Goal: Information Seeking & Learning: Learn about a topic

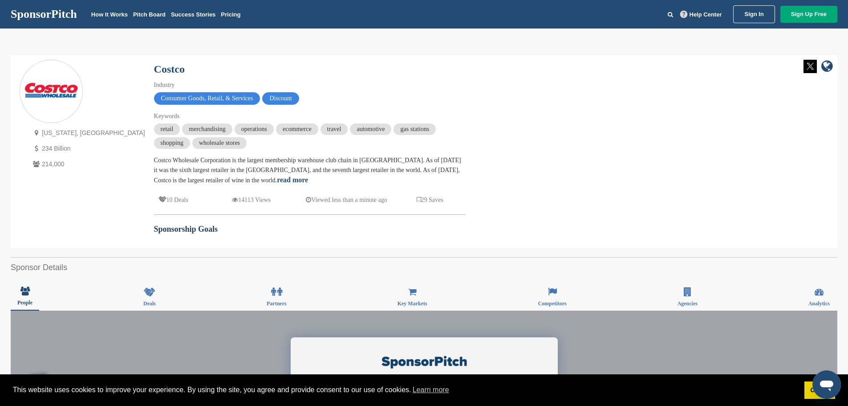
click at [752, 19] on link "Sign In" at bounding box center [753, 14] width 41 height 18
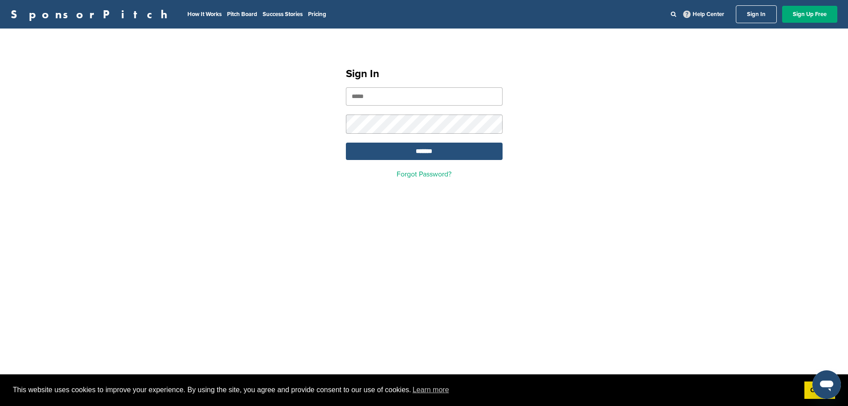
type input "**********"
click at [431, 154] on input "*******" at bounding box center [424, 150] width 157 height 17
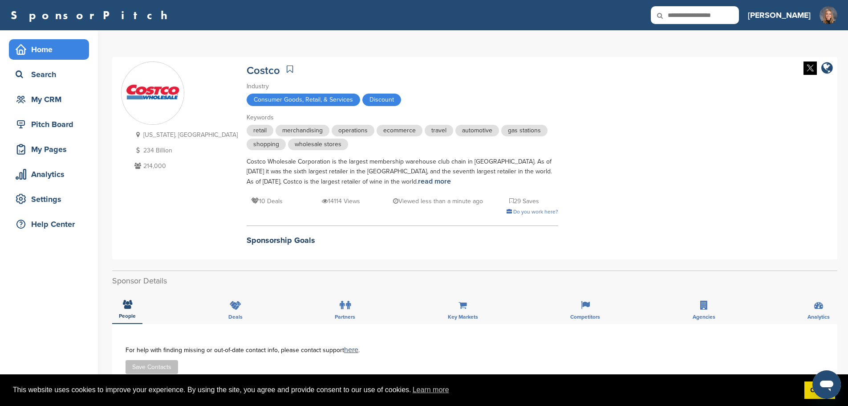
click at [71, 47] on div "Home" at bounding box center [51, 49] width 76 height 16
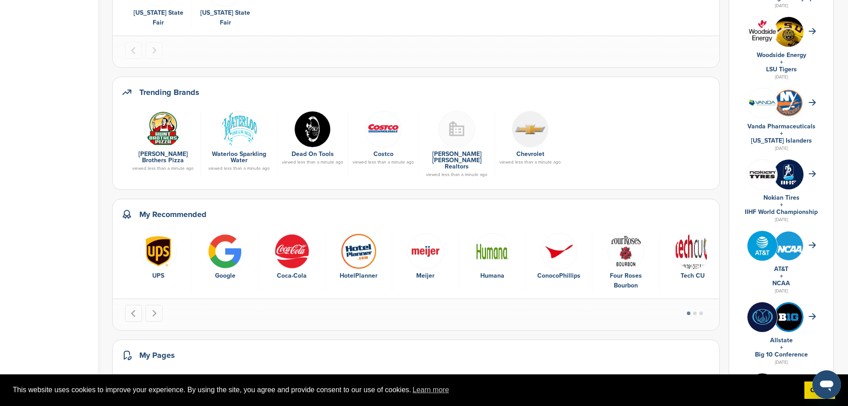
scroll to position [267, 0]
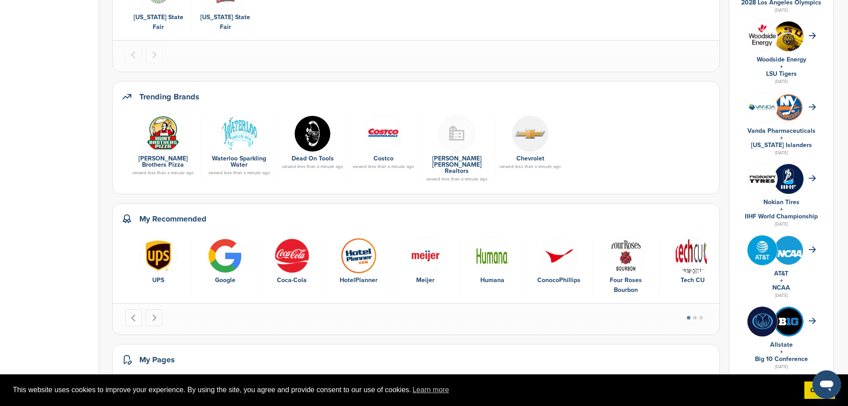
click at [696, 316] on button "Go to page 2" at bounding box center [695, 318] width 4 height 4
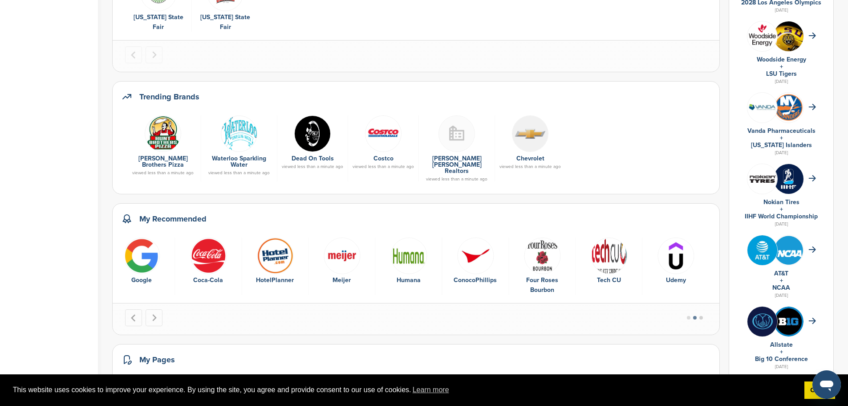
click at [703, 316] on button "Go to page 3" at bounding box center [702, 318] width 4 height 4
click at [697, 316] on button "Go to page 2" at bounding box center [695, 318] width 4 height 4
click at [688, 290] on div "My Recommended UPS Google Coca-Cola HotelPlanner Meijer Humana ConocoPhillips F…" at bounding box center [416, 269] width 608 height 132
click at [689, 314] on li "Select a slide to show" at bounding box center [689, 317] width 6 height 7
click at [691, 316] on button "Go to page 1" at bounding box center [689, 318] width 4 height 4
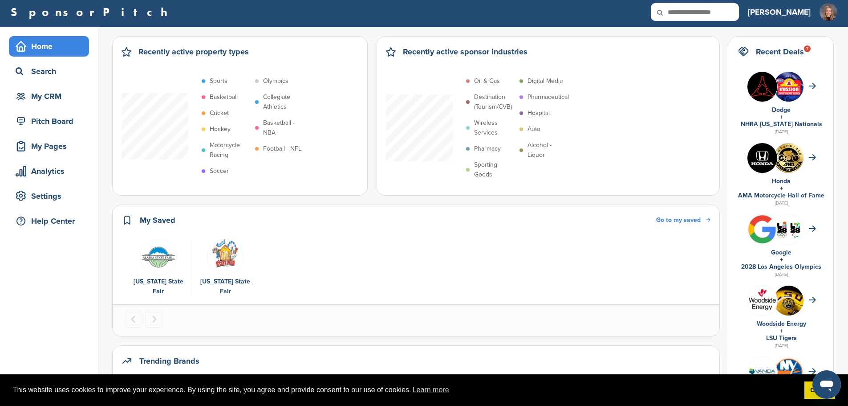
scroll to position [0, 0]
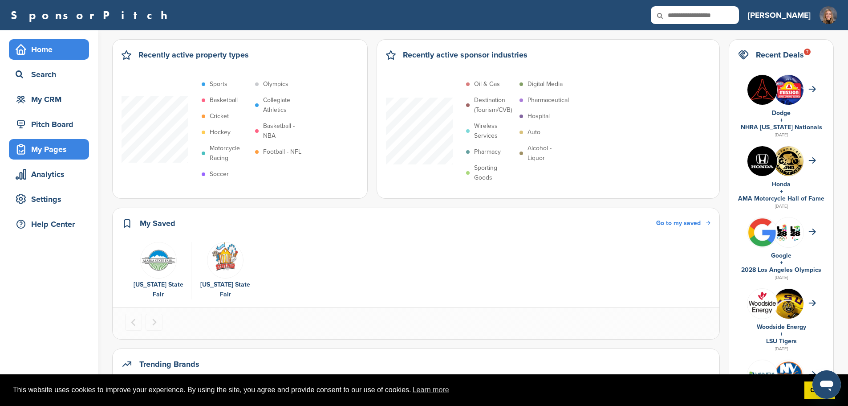
click at [50, 156] on div "My Pages" at bounding box center [51, 149] width 76 height 16
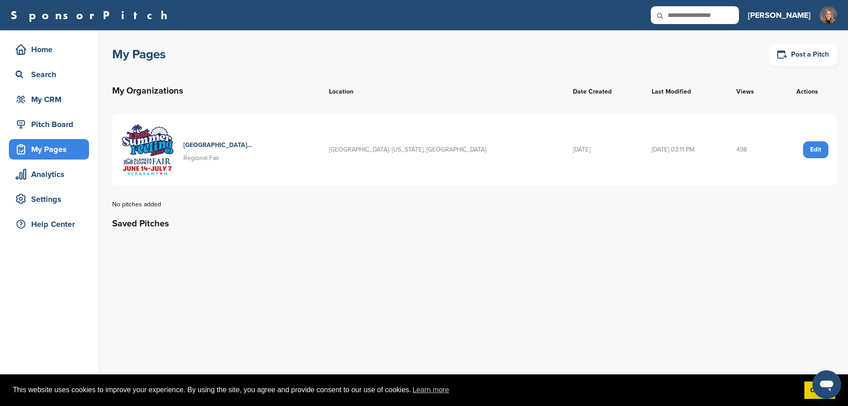
click at [818, 147] on div "Edit" at bounding box center [815, 149] width 25 height 17
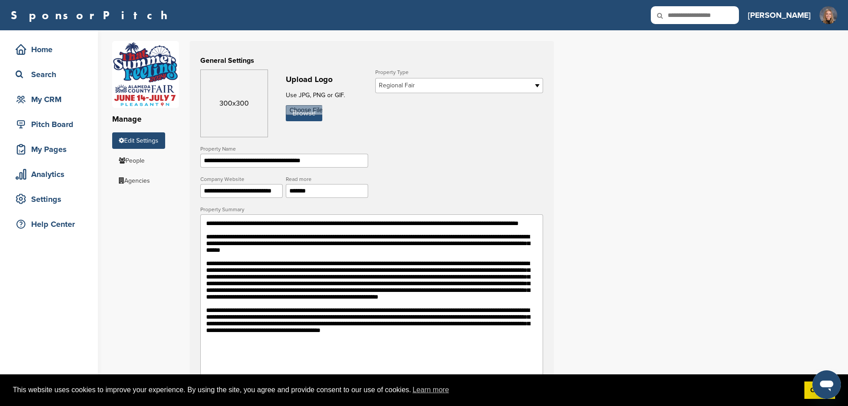
click at [290, 115] on input "file" at bounding box center [304, 113] width 37 height 16
click at [363, 278] on textarea at bounding box center [371, 303] width 343 height 178
click at [402, 255] on textarea at bounding box center [371, 303] width 343 height 178
click at [509, 253] on textarea at bounding box center [371, 303] width 343 height 178
click at [221, 261] on textarea at bounding box center [371, 303] width 343 height 178
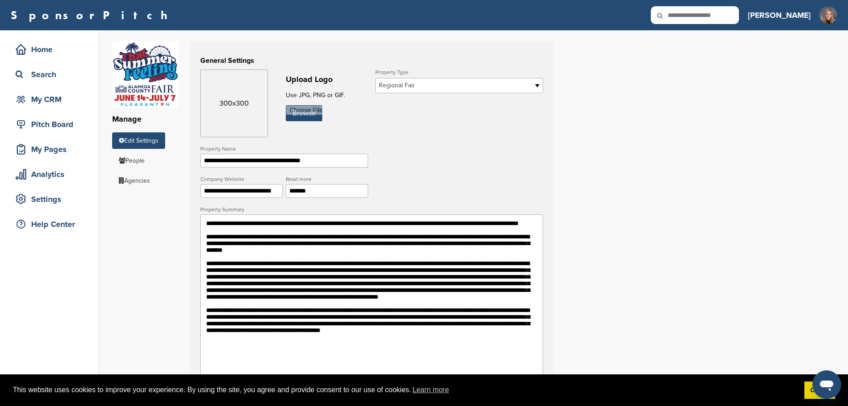
click at [248, 261] on textarea at bounding box center [371, 303] width 343 height 178
click at [318, 300] on textarea at bounding box center [371, 303] width 343 height 178
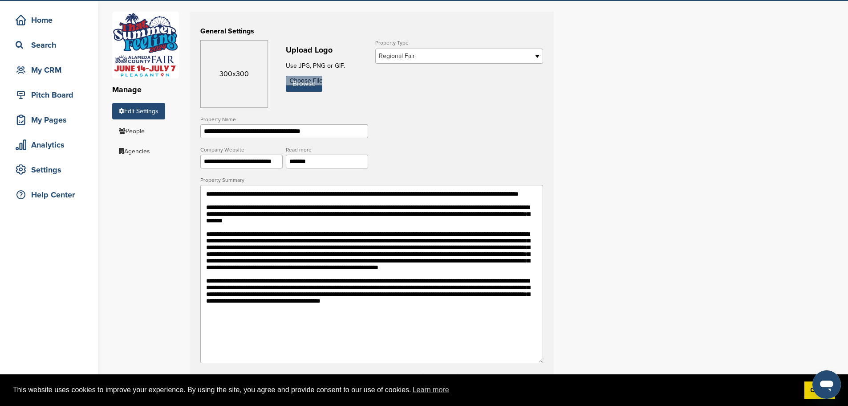
scroll to position [45, 0]
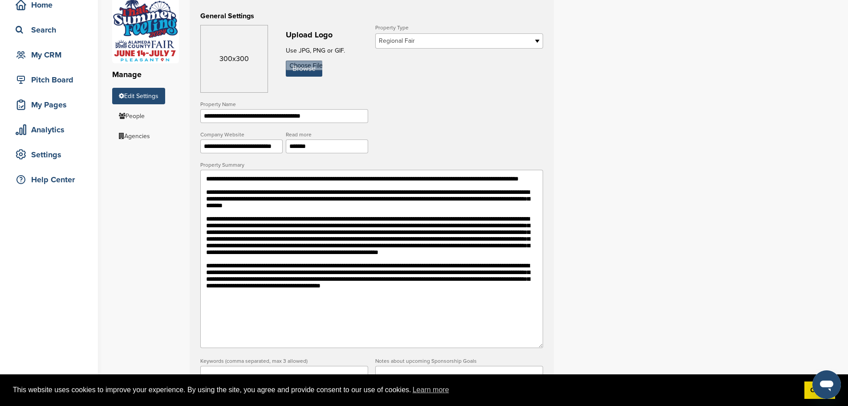
drag, startPoint x: 540, startPoint y: 264, endPoint x: 491, endPoint y: 261, distance: 49.1
click at [491, 261] on textarea at bounding box center [371, 259] width 343 height 178
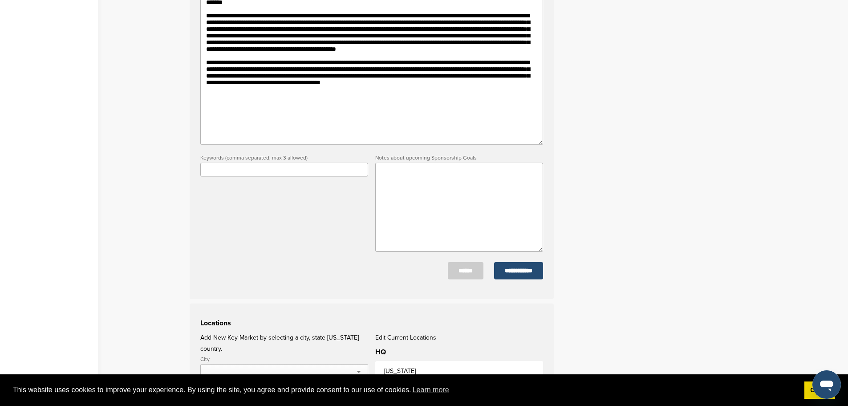
scroll to position [267, 0]
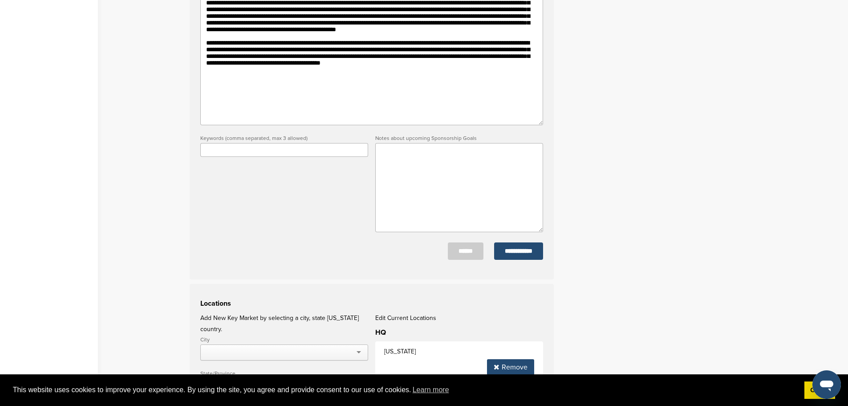
click at [374, 94] on textarea at bounding box center [371, 36] width 343 height 178
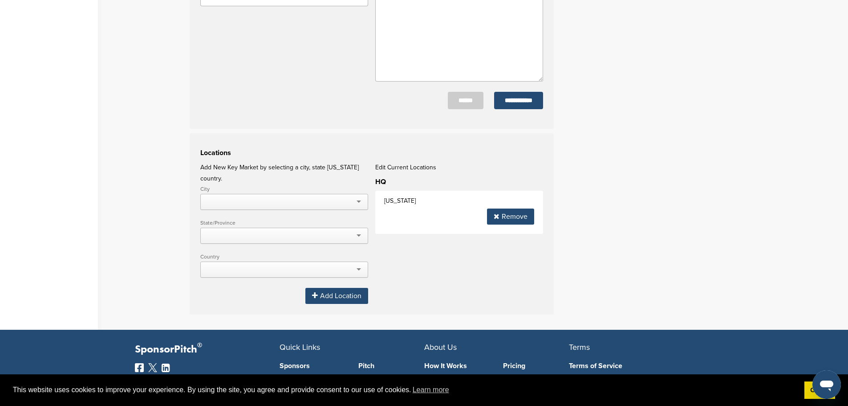
scroll to position [315, 0]
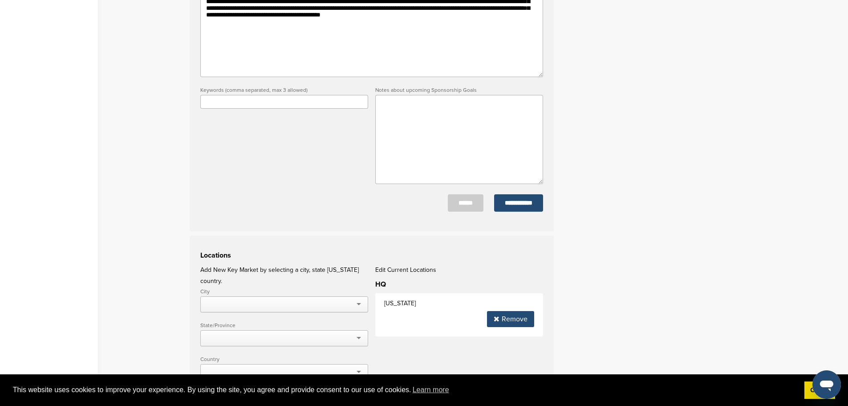
drag, startPoint x: 260, startPoint y: 53, endPoint x: 289, endPoint y: 46, distance: 30.1
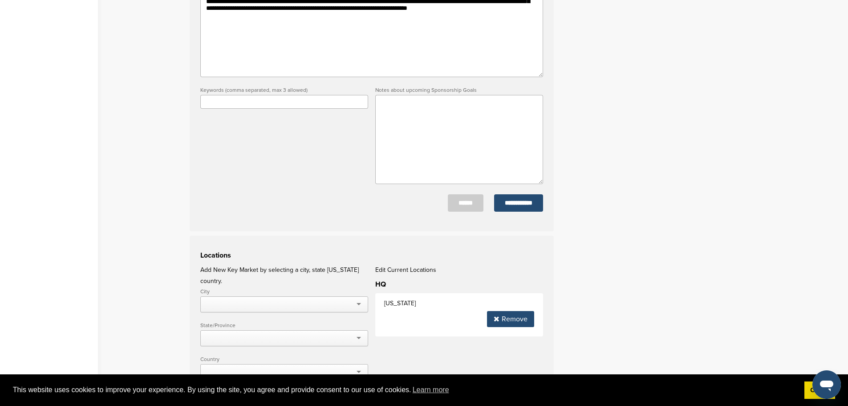
type textarea "**********"
click at [628, 90] on div "**********" at bounding box center [480, 73] width 736 height 717
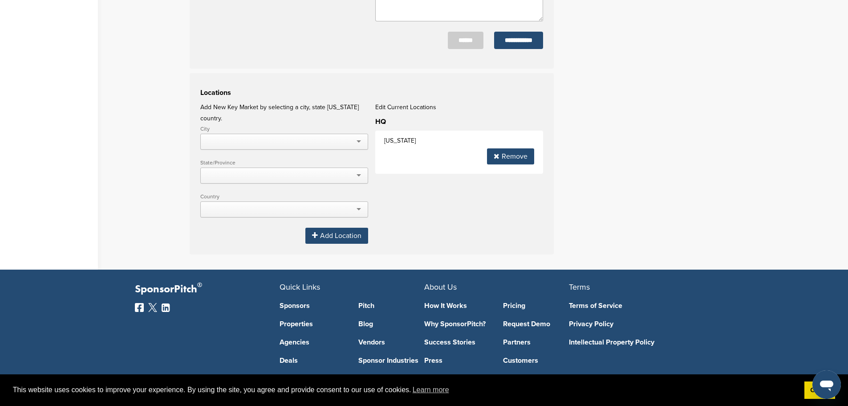
scroll to position [493, 0]
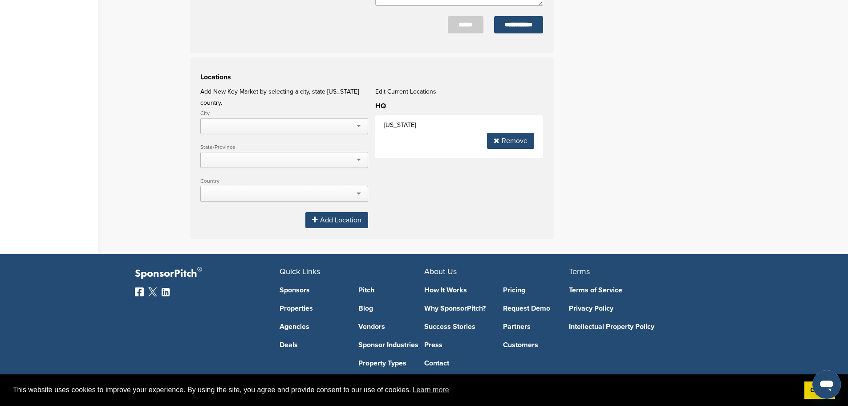
click at [350, 119] on div at bounding box center [284, 126] width 168 height 16
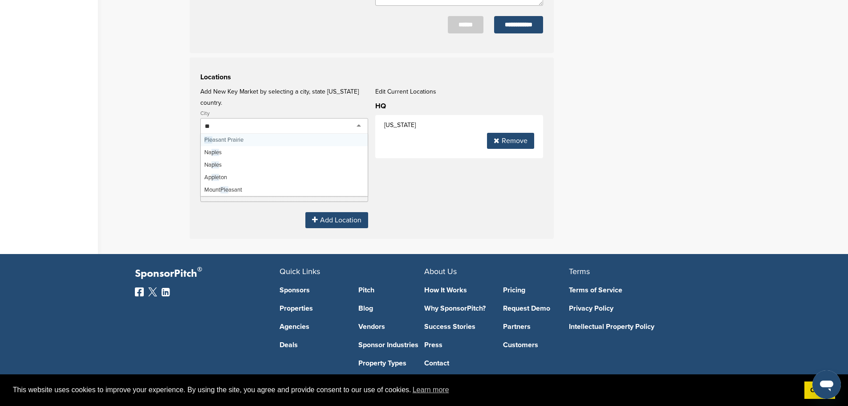
type input "*"
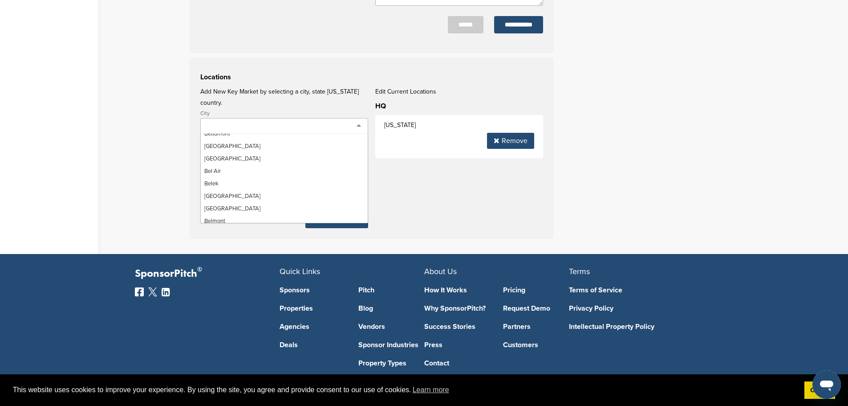
scroll to position [11549, 0]
click at [317, 85] on div "Locations Add New Key Market by selecting a city, state OR country. City Aberde…" at bounding box center [372, 147] width 364 height 181
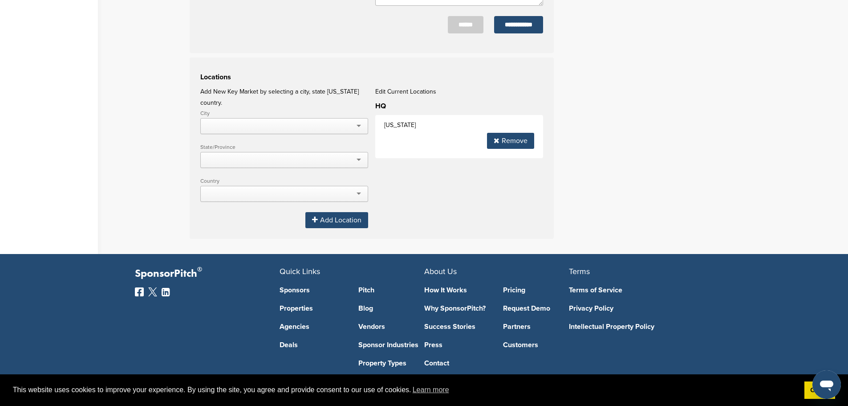
click at [308, 152] on div at bounding box center [284, 160] width 168 height 16
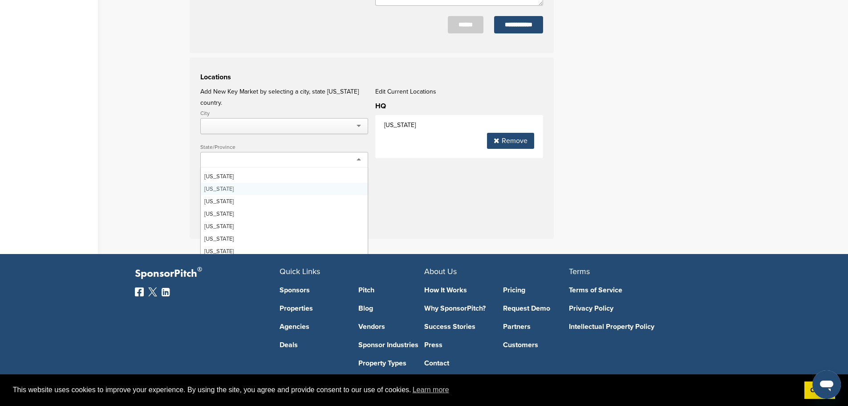
scroll to position [45, 0]
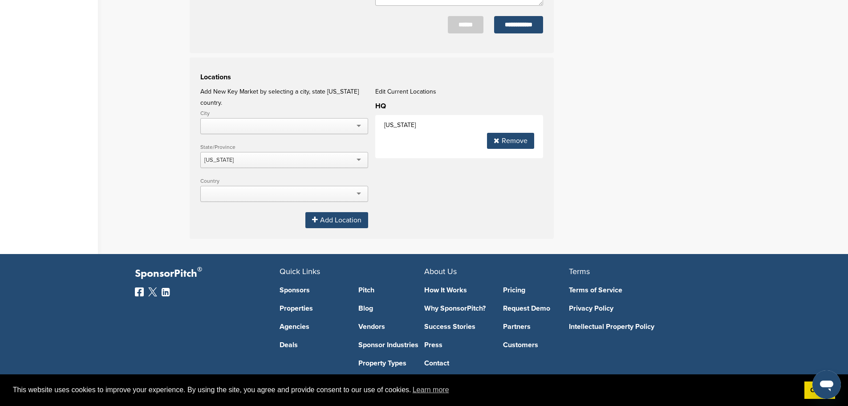
click at [261, 123] on div at bounding box center [284, 126] width 168 height 16
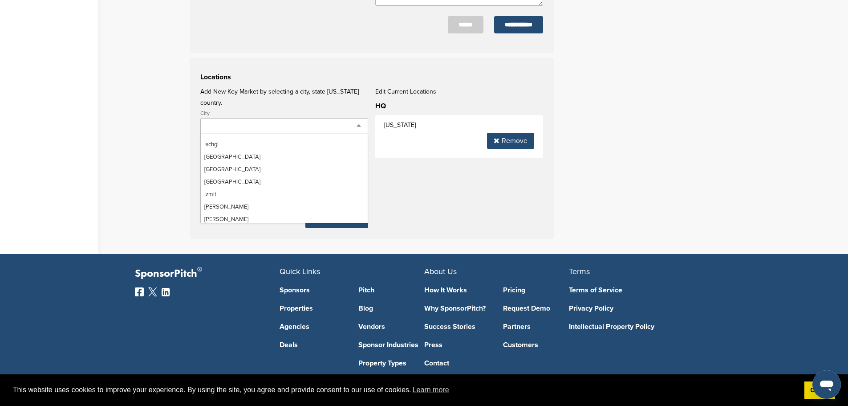
scroll to position [6769, 0]
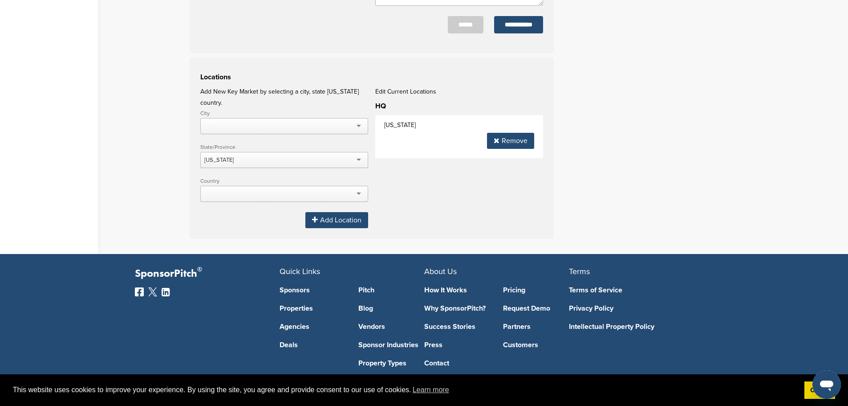
click at [260, 186] on div at bounding box center [284, 194] width 168 height 16
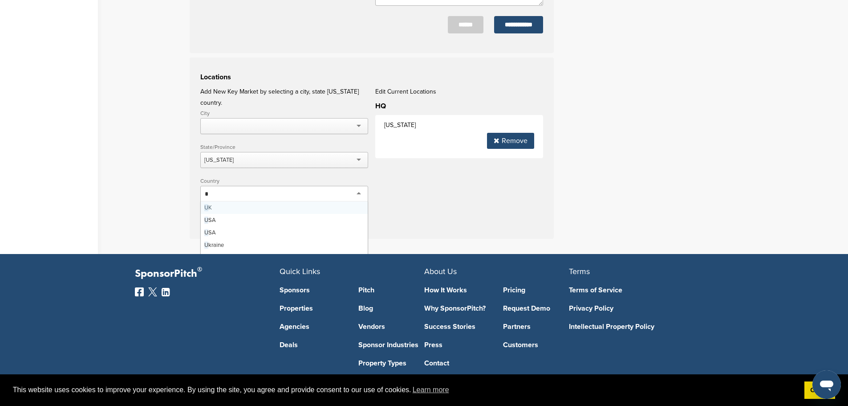
type input "**"
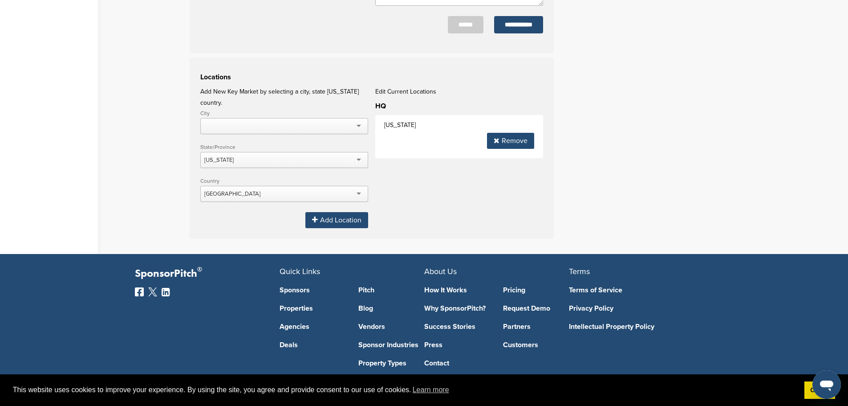
click at [396, 200] on div "Locations Add New Key Market by selecting a city, state OR country. City Aberde…" at bounding box center [372, 147] width 364 height 181
click at [355, 186] on div "United Arab Emirates" at bounding box center [284, 194] width 168 height 16
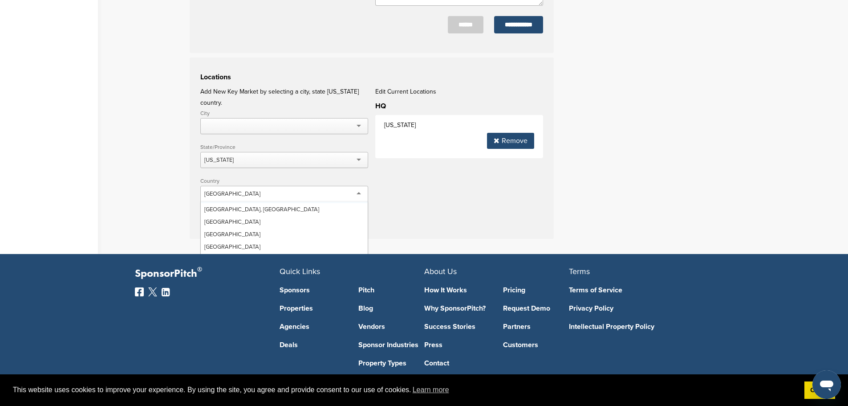
scroll to position [798, 0]
type input "**"
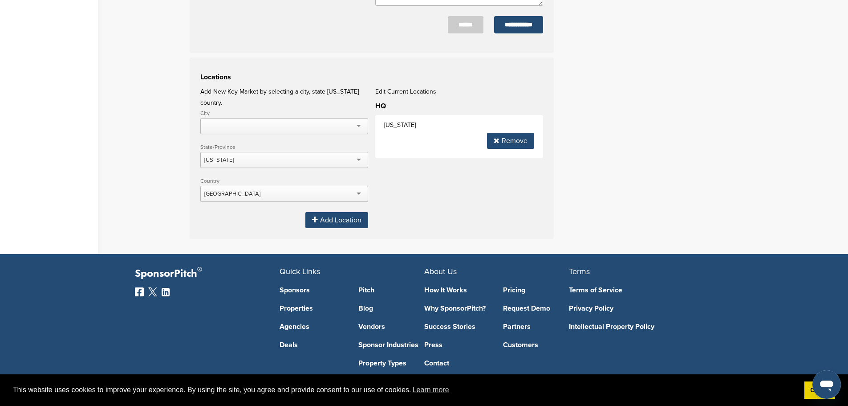
click at [347, 212] on div "Add Location" at bounding box center [336, 220] width 63 height 16
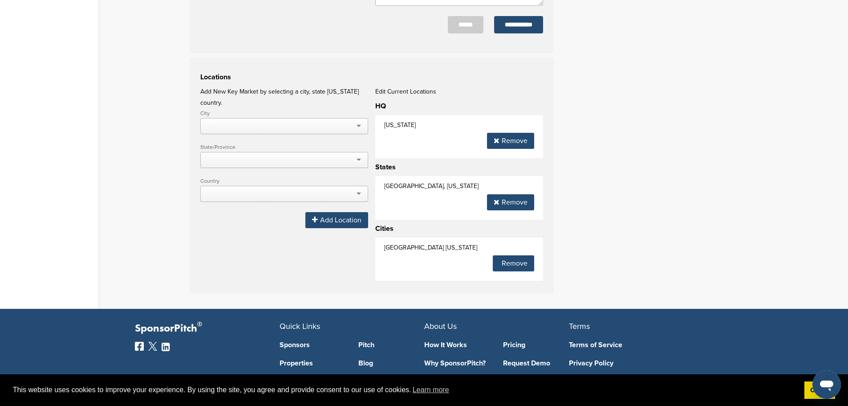
click at [529, 205] on div "Remove" at bounding box center [510, 202] width 47 height 16
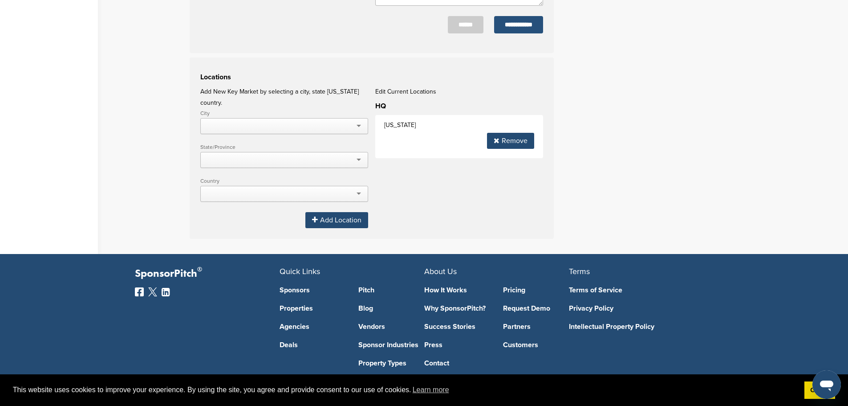
click at [520, 22] on input "**********" at bounding box center [518, 24] width 49 height 17
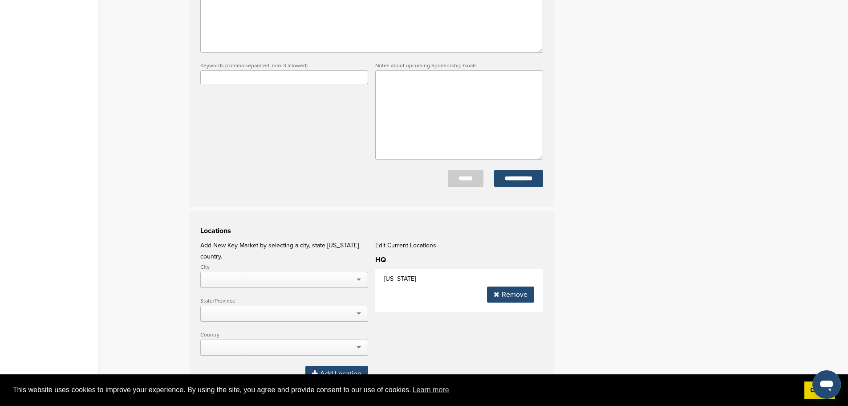
scroll to position [226, 0]
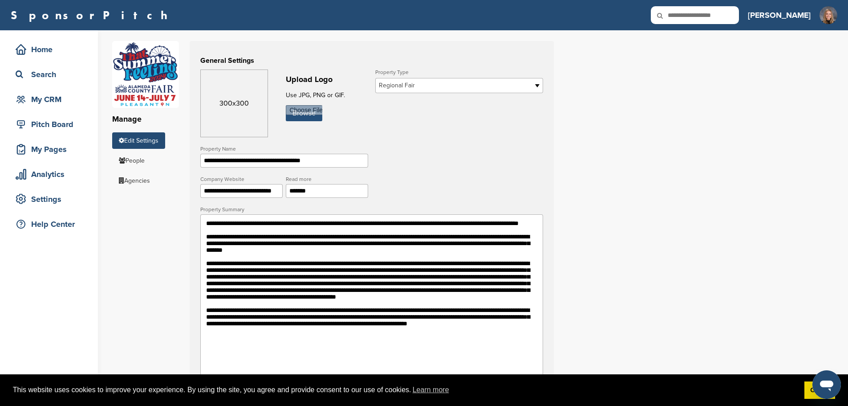
click at [296, 111] on input "file" at bounding box center [304, 113] width 37 height 16
type input "**********"
click at [397, 89] on span "Regional Fair" at bounding box center [453, 85] width 149 height 11
click at [234, 194] on input "**********" at bounding box center [241, 191] width 82 height 14
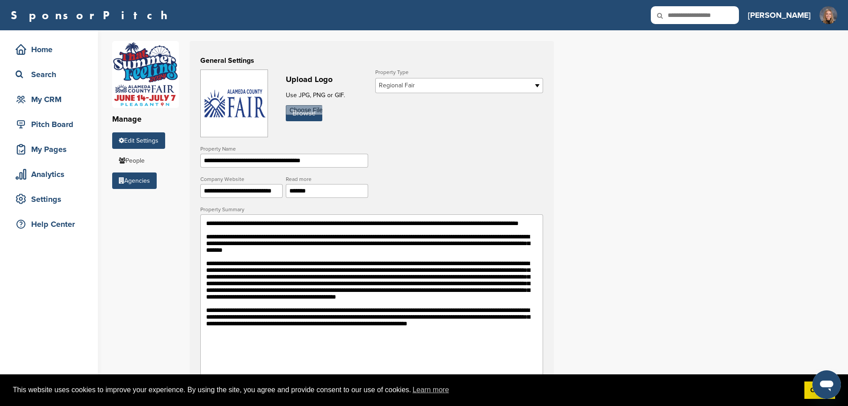
drag, startPoint x: 137, startPoint y: 178, endPoint x: 151, endPoint y: 177, distance: 14.8
click at [138, 177] on link "Agencies" at bounding box center [134, 180] width 45 height 16
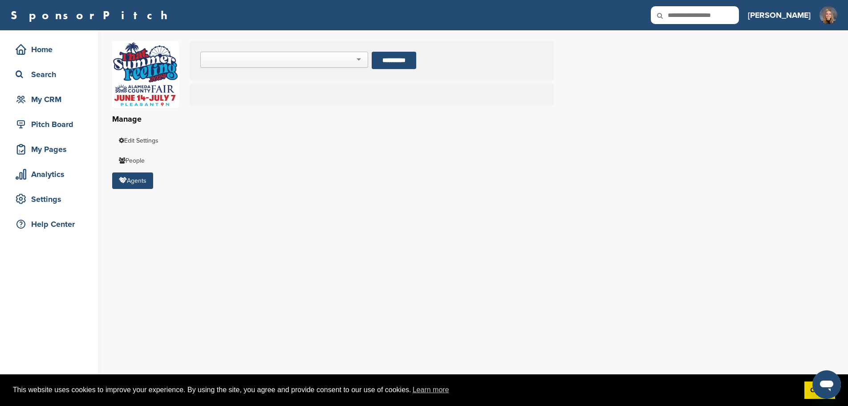
click at [354, 61] on div at bounding box center [284, 60] width 168 height 16
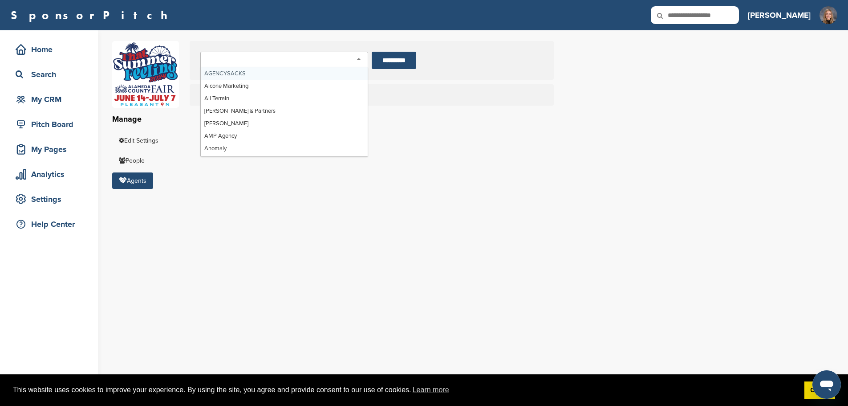
click at [354, 61] on div at bounding box center [284, 60] width 168 height 16
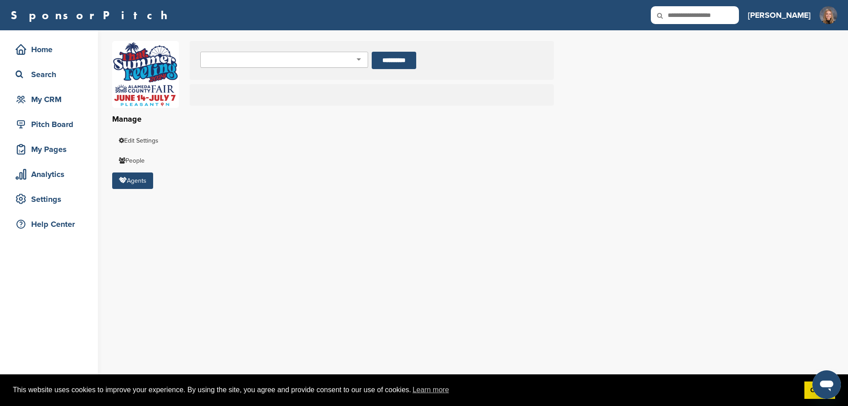
click at [63, 20] on link "SponsorPitch" at bounding box center [92, 15] width 163 height 12
click at [58, 46] on div "Home" at bounding box center [51, 49] width 76 height 16
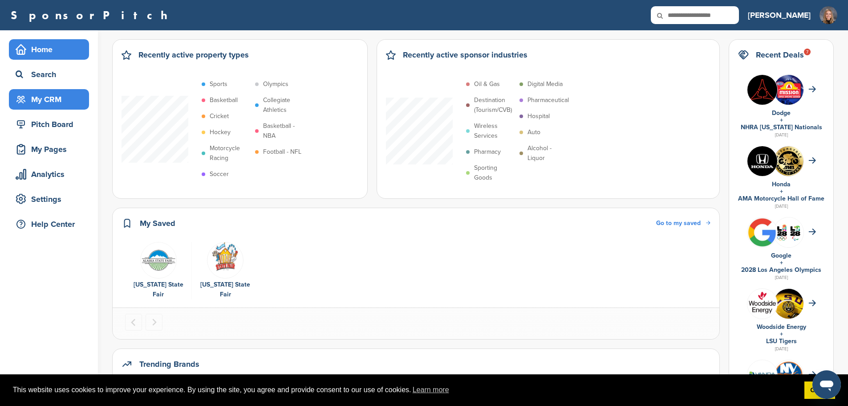
click at [69, 96] on div "My CRM" at bounding box center [51, 99] width 76 height 16
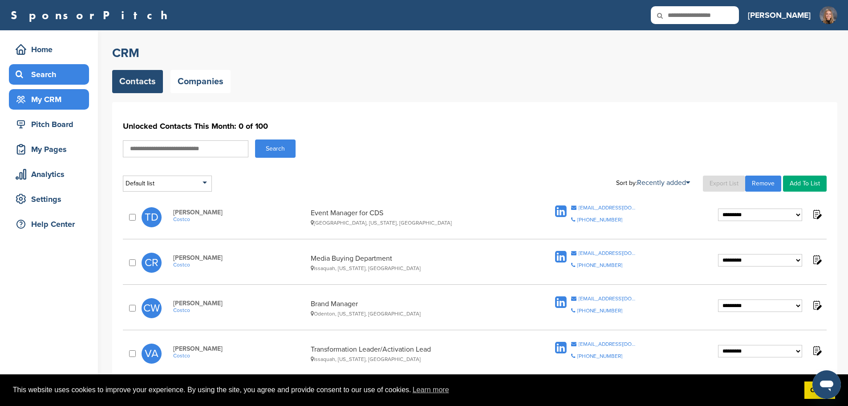
click at [61, 68] on div "Search" at bounding box center [51, 74] width 76 height 16
click at [215, 82] on link "Companies" at bounding box center [201, 81] width 60 height 23
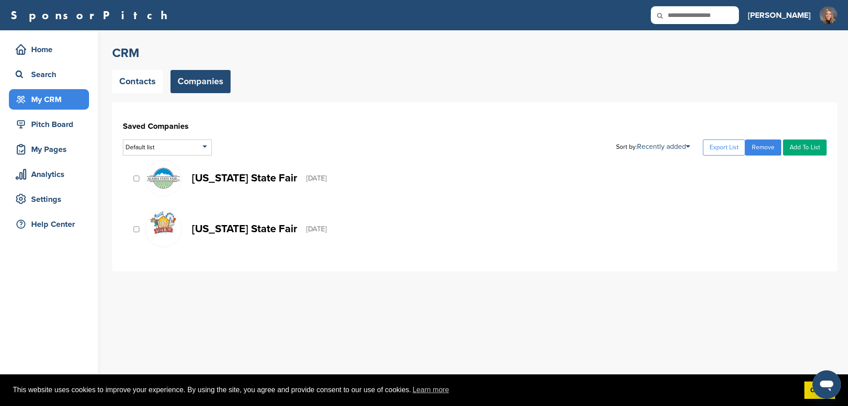
click at [224, 185] on link "Alaska State Fair 09/30/2023" at bounding box center [481, 178] width 673 height 37
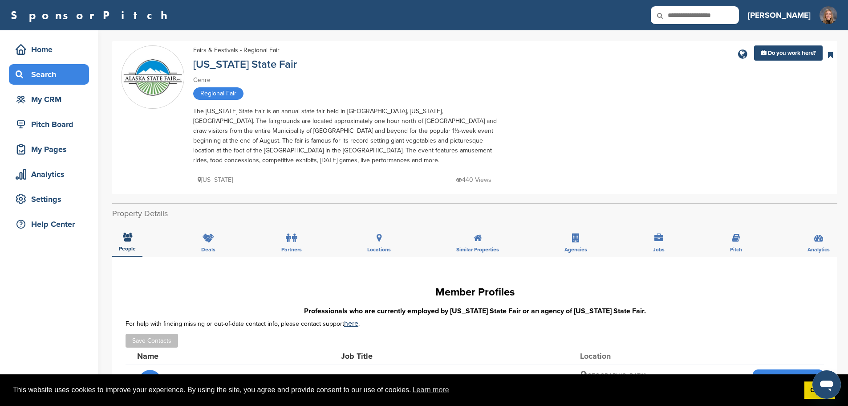
click at [72, 79] on div "Search" at bounding box center [51, 74] width 76 height 16
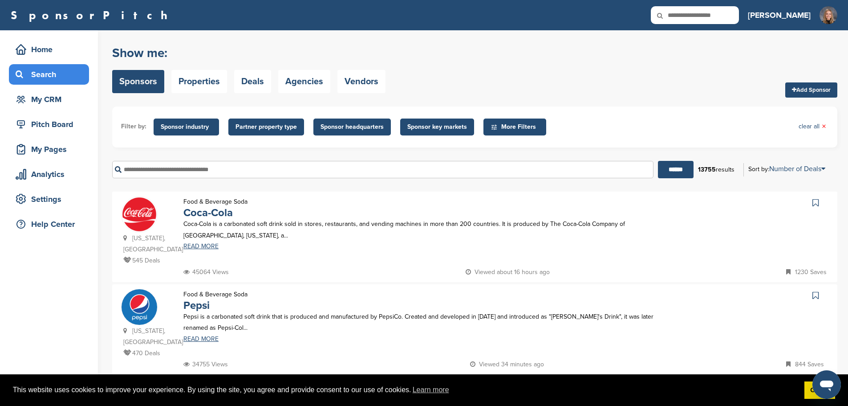
click at [195, 124] on span "Sponsor industry" at bounding box center [186, 127] width 51 height 10
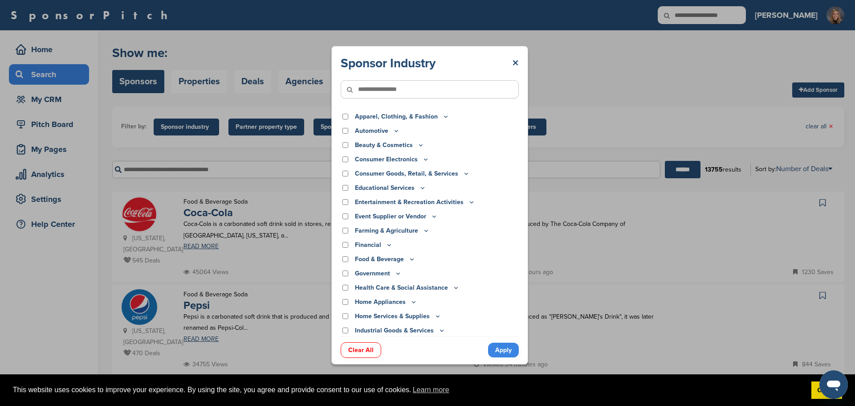
click at [195, 124] on div "Sponsor Industry × Apparel, Clothing, & Fashion Accessories Athletic Apparel & …" at bounding box center [429, 205] width 859 height 410
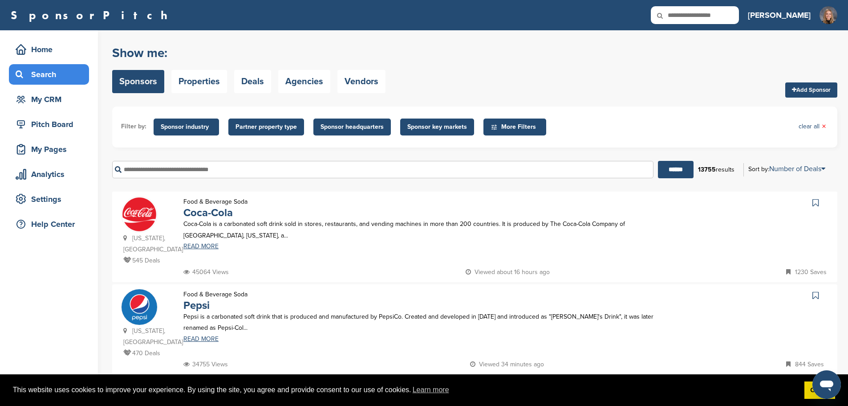
click at [280, 126] on span "Partner property type" at bounding box center [266, 127] width 61 height 10
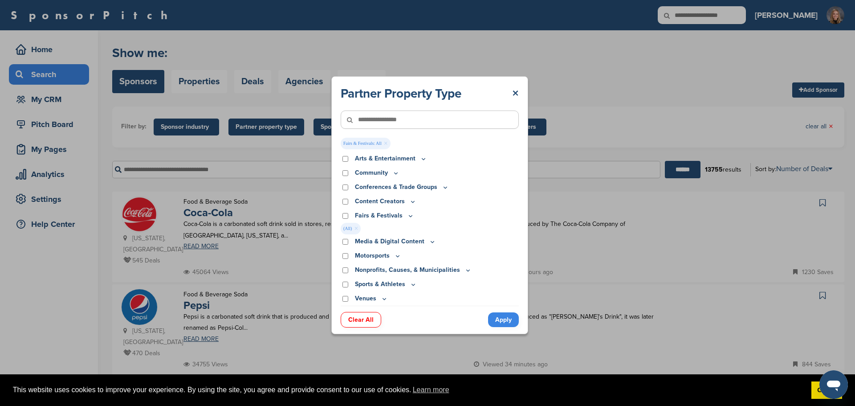
click at [509, 318] on link "Apply" at bounding box center [503, 319] width 31 height 15
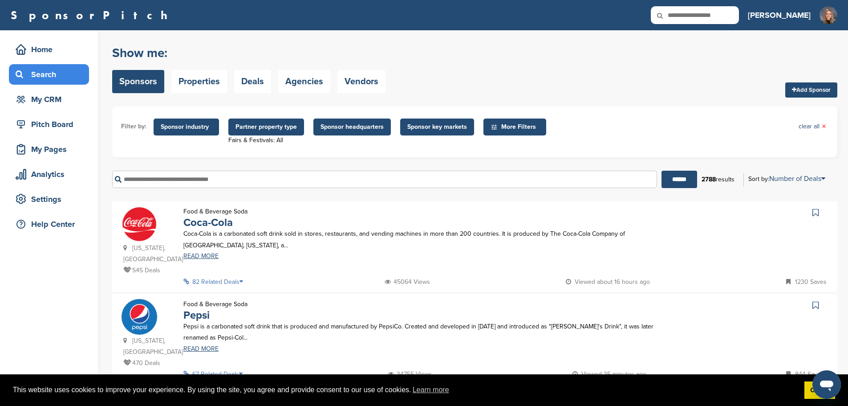
click at [442, 121] on span "Sponsor key markets" at bounding box center [437, 126] width 74 height 17
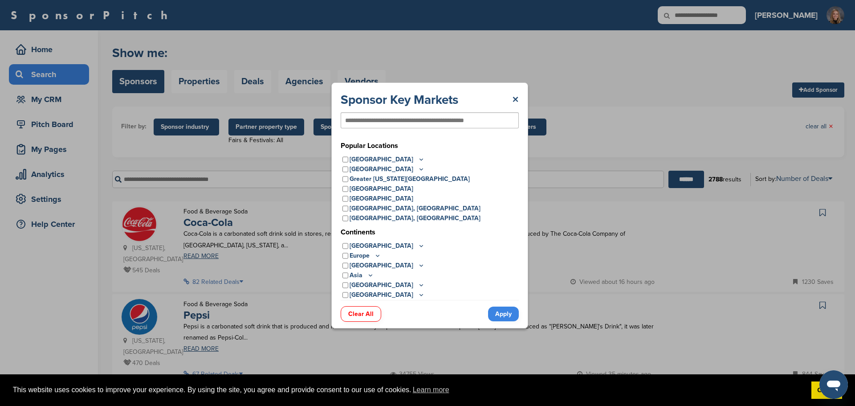
click at [418, 162] on icon at bounding box center [421, 159] width 7 height 8
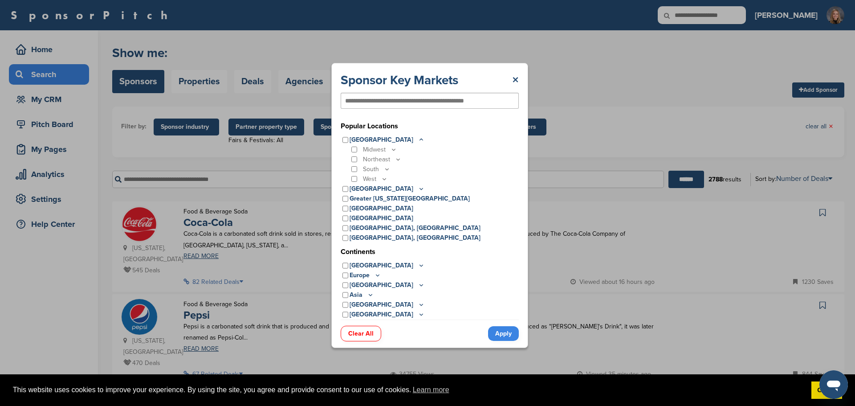
click at [384, 177] on icon at bounding box center [384, 179] width 7 height 8
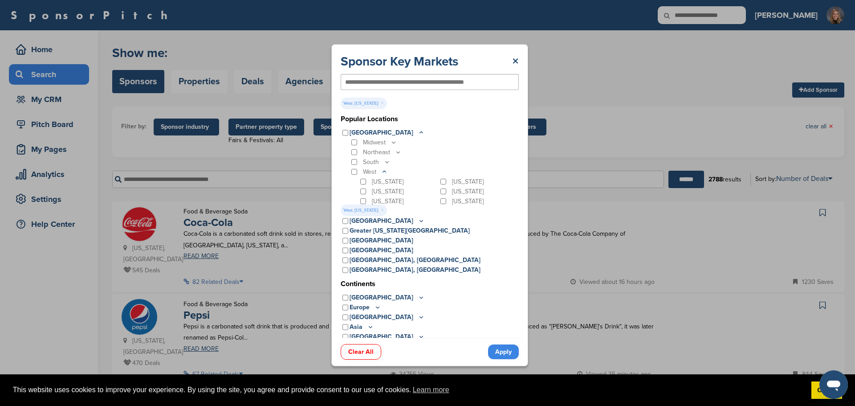
click at [507, 350] on link "Apply" at bounding box center [503, 351] width 31 height 15
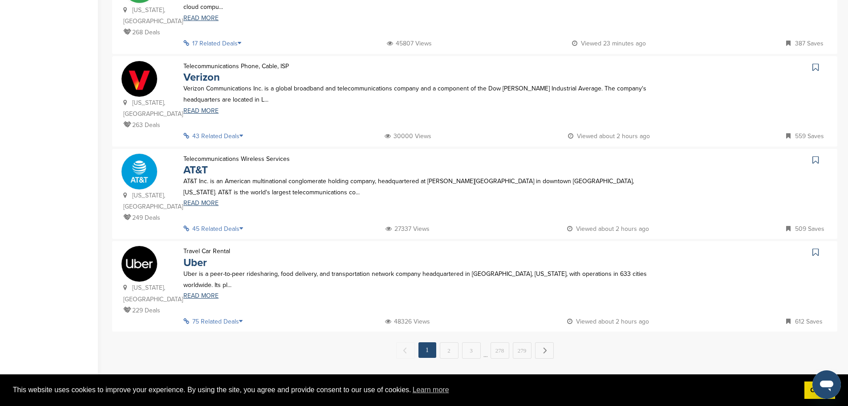
scroll to position [846, 0]
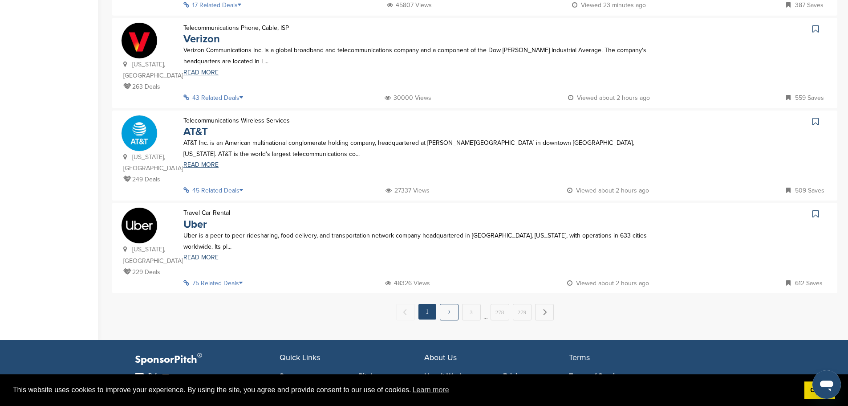
click at [442, 304] on link "2" at bounding box center [449, 312] width 19 height 16
click at [445, 304] on link "2" at bounding box center [449, 312] width 19 height 16
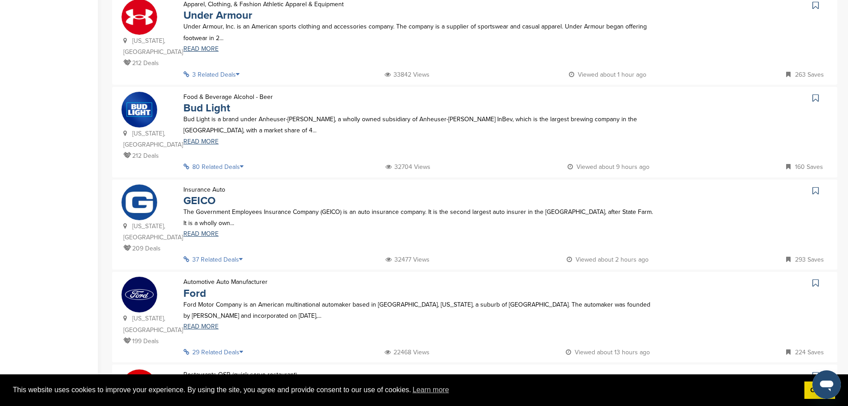
scroll to position [401, 0]
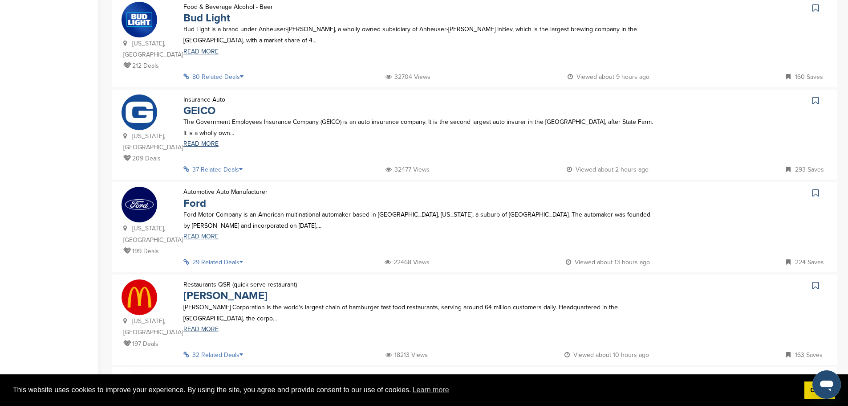
click at [206, 233] on link "READ MORE" at bounding box center [419, 236] width 473 height 6
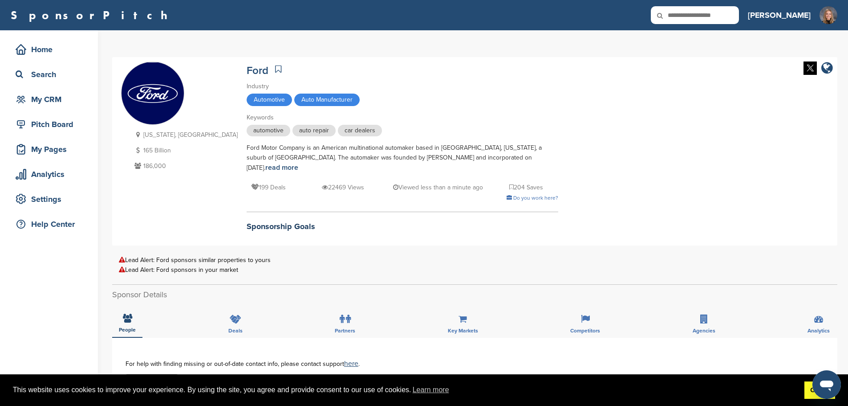
click at [811, 391] on link "Got it!" at bounding box center [820, 390] width 31 height 18
